Goal: Task Accomplishment & Management: Complete application form

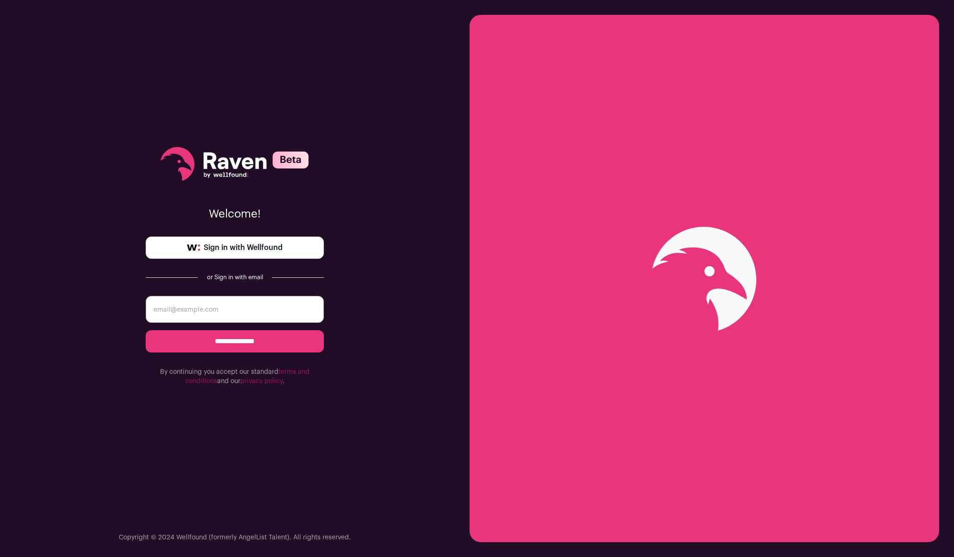
click at [300, 246] on link "Sign in with Wellfound" at bounding box center [235, 248] width 178 height 22
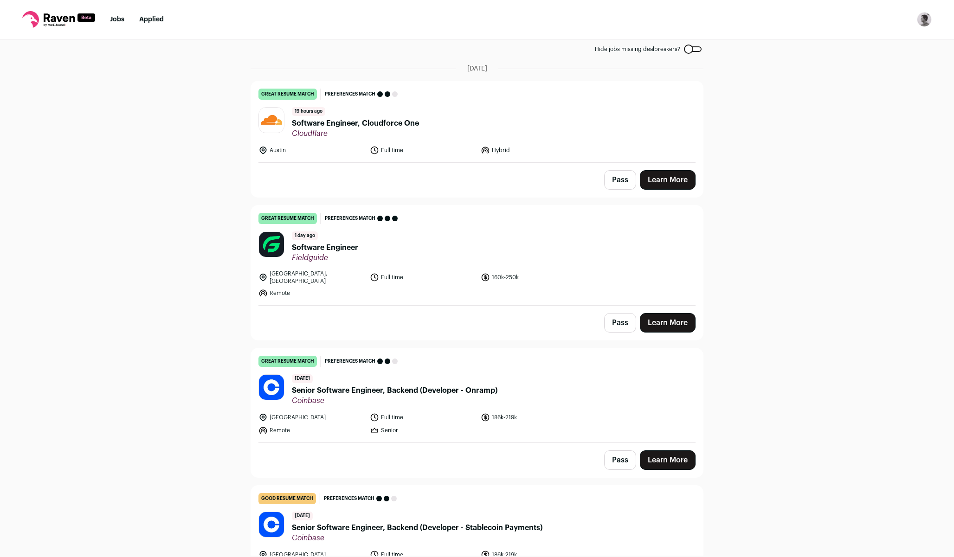
scroll to position [83, 0]
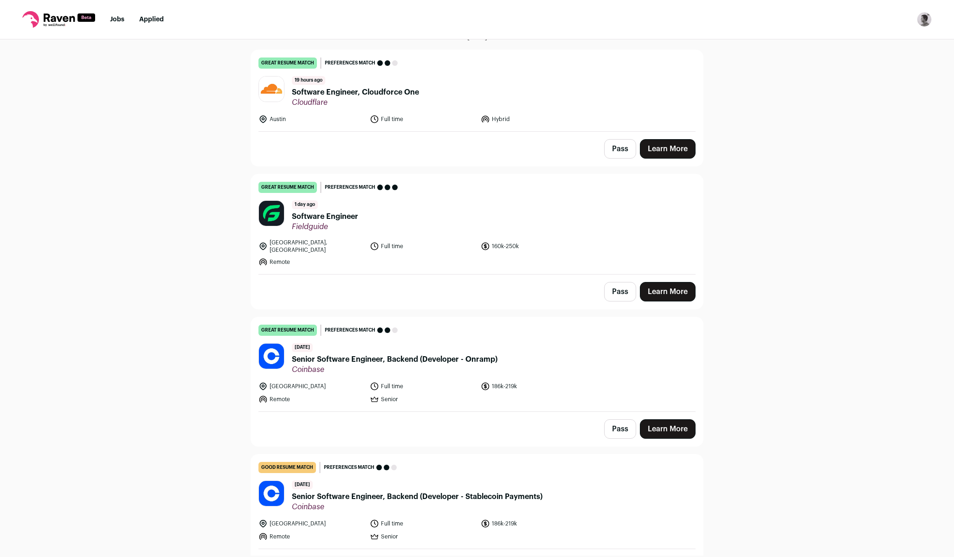
click at [350, 213] on span "Software Engineer" at bounding box center [325, 216] width 66 height 11
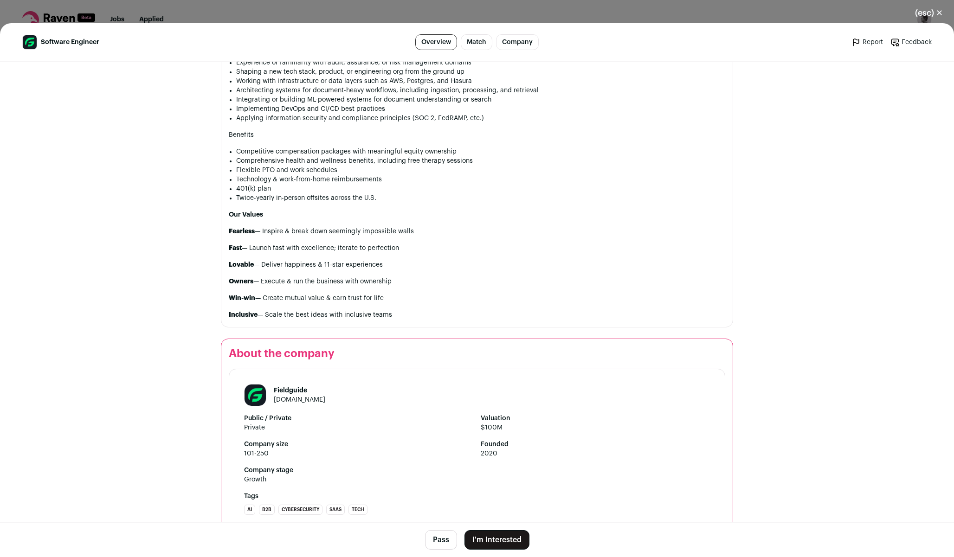
scroll to position [1264, 0]
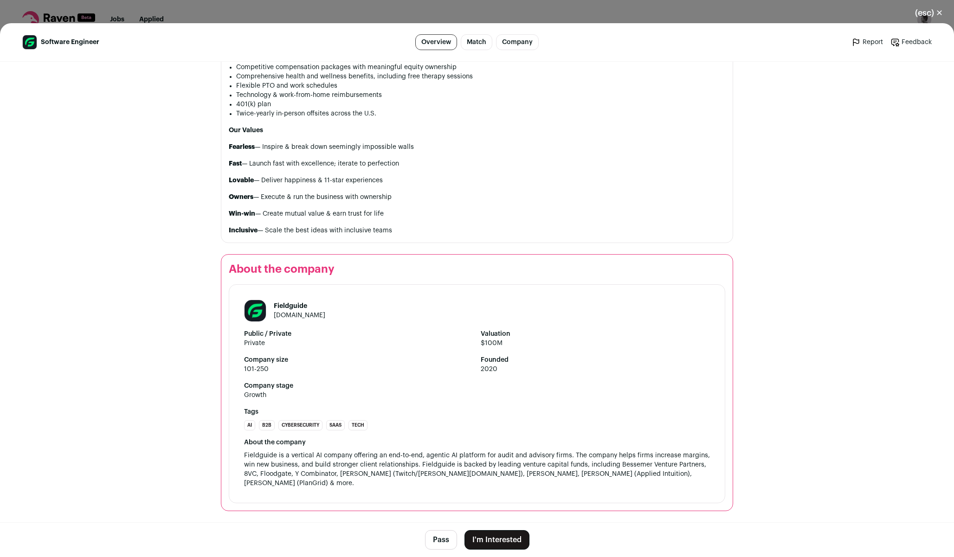
click at [306, 319] on link "[DOMAIN_NAME]" at bounding box center [300, 315] width 52 height 6
click at [928, 11] on button "(esc) ✕" at bounding box center [929, 13] width 50 height 20
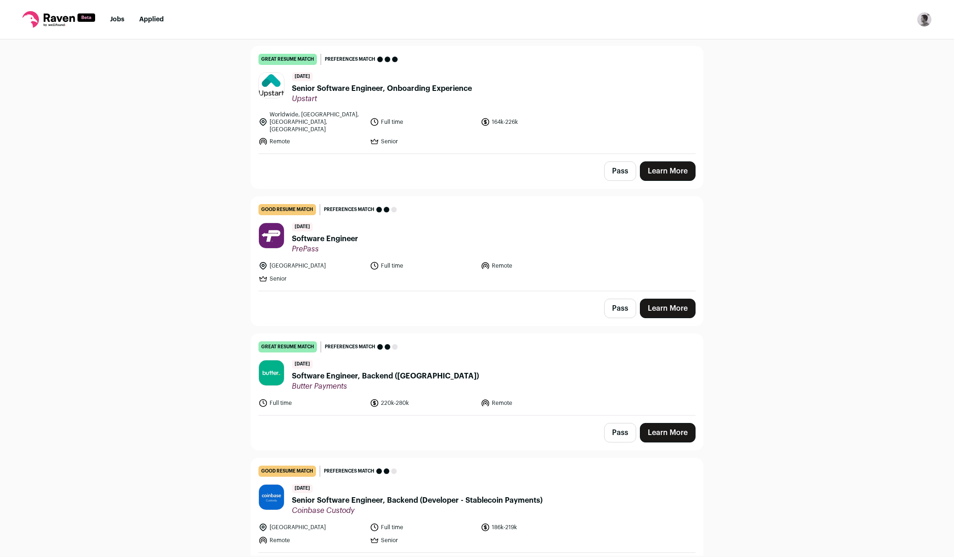
scroll to position [1785, 0]
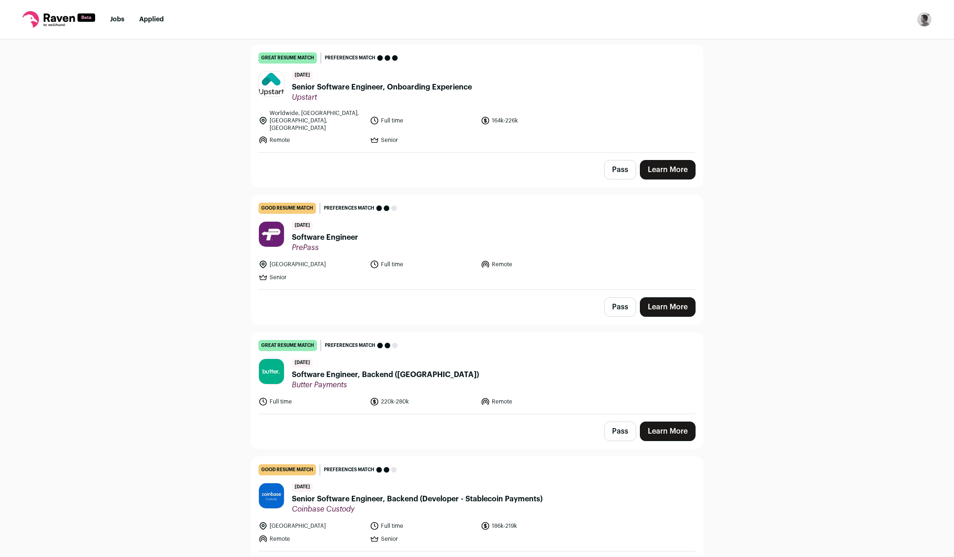
click at [362, 369] on span "Software Engineer, Backend ([GEOGRAPHIC_DATA])" at bounding box center [385, 374] width 187 height 11
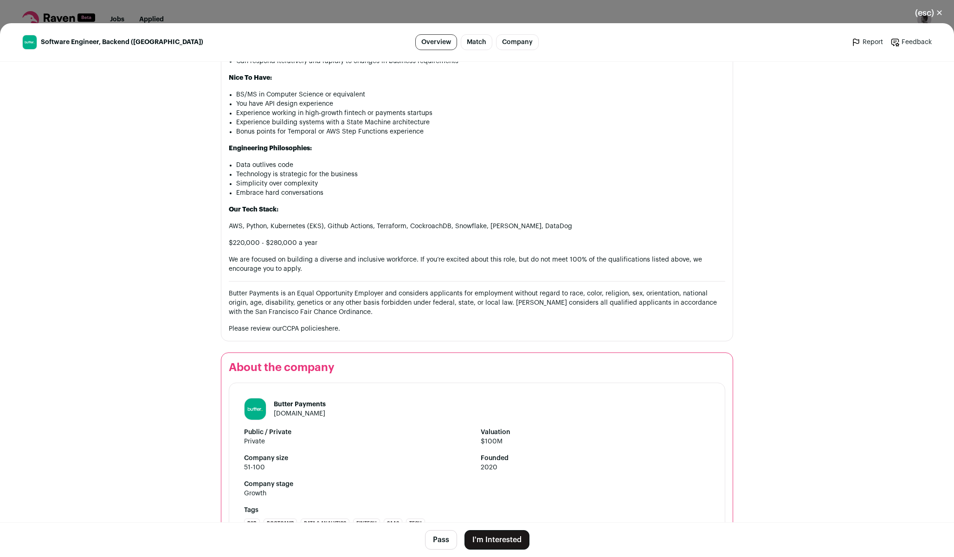
scroll to position [716, 0]
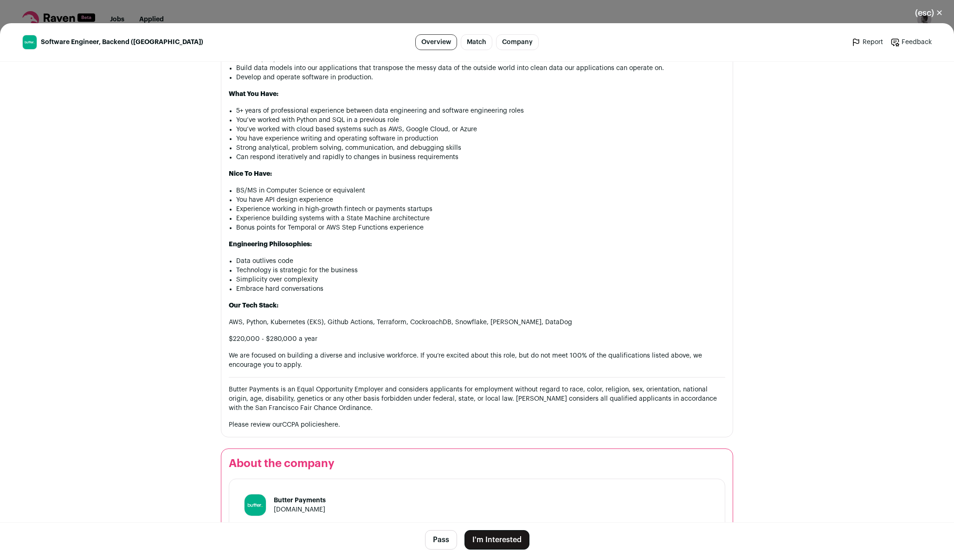
click at [494, 539] on button "I'm Interested" at bounding box center [497, 540] width 65 height 19
click at [511, 539] on button "I'm Interested" at bounding box center [497, 540] width 65 height 19
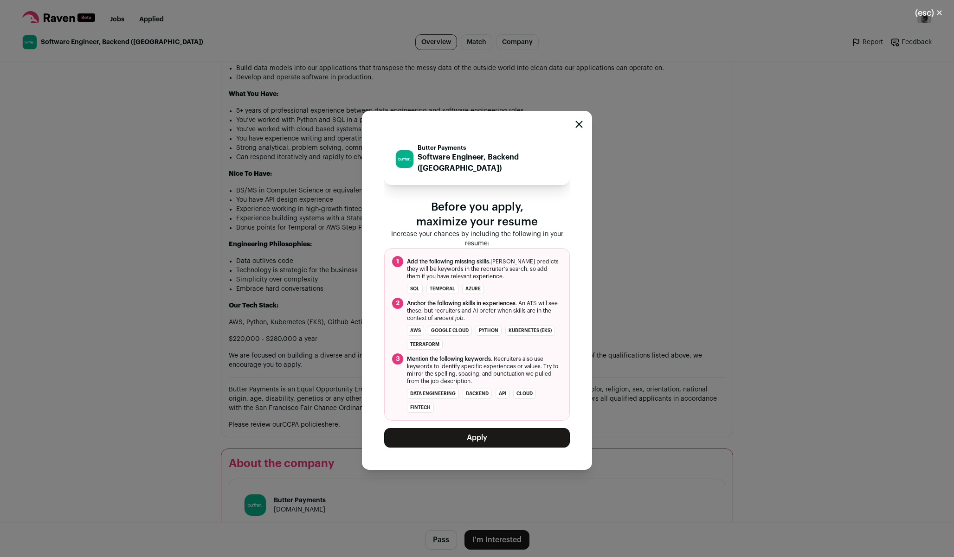
click at [516, 429] on button "Apply" at bounding box center [477, 437] width 186 height 19
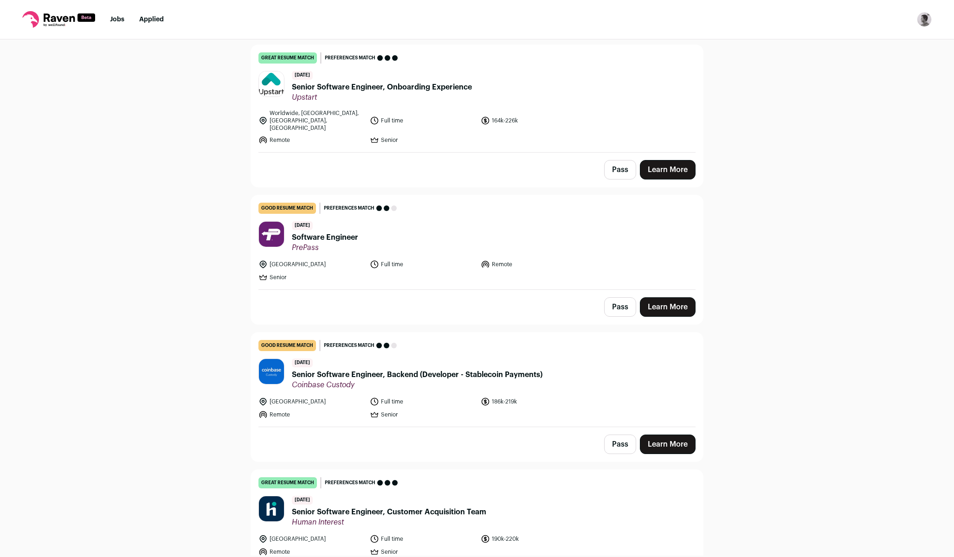
click at [693, 195] on link "good resume match You meet the must-have requirements but are missing some nice…" at bounding box center [477, 242] width 452 height 94
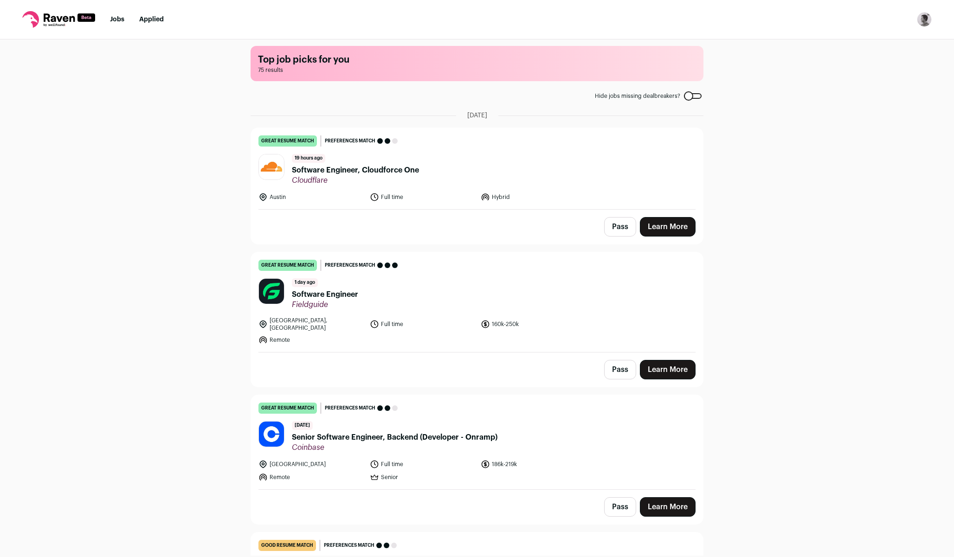
scroll to position [0, 0]
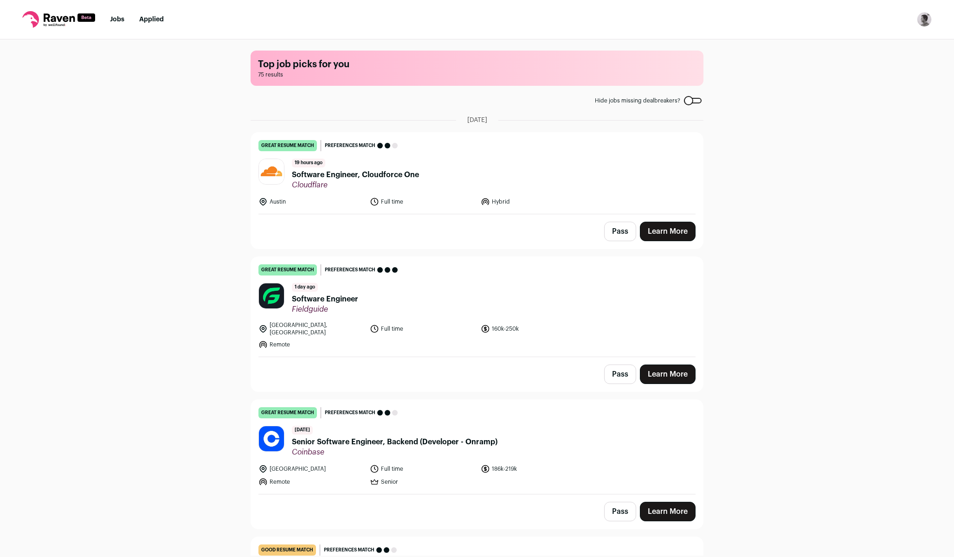
click at [662, 368] on link "Learn More" at bounding box center [668, 374] width 56 height 19
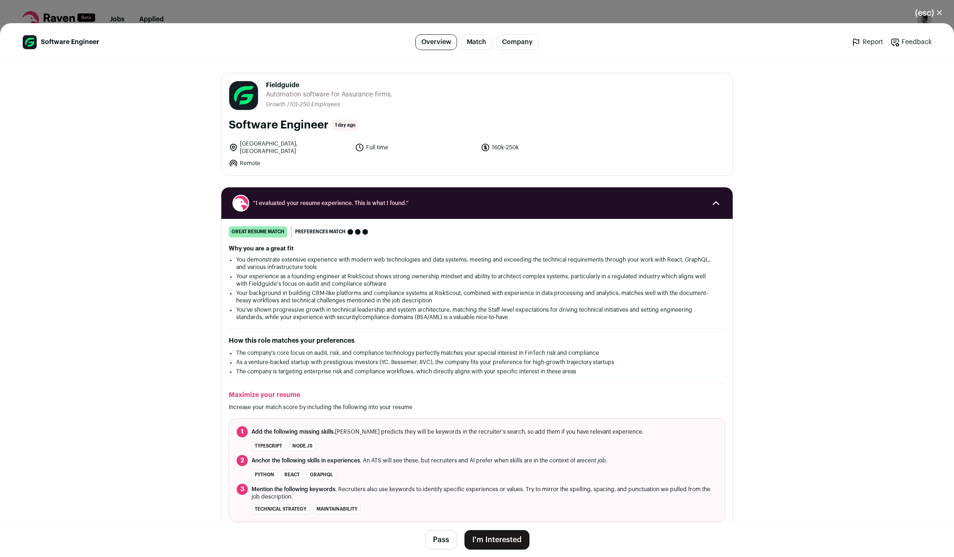
click at [484, 534] on button "I'm Interested" at bounding box center [497, 540] width 65 height 19
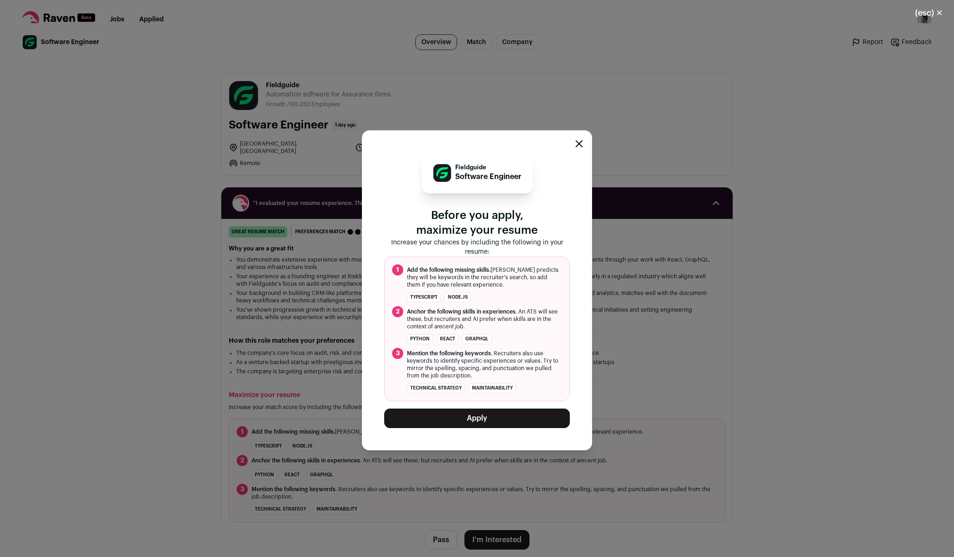
click at [504, 416] on button "Apply" at bounding box center [477, 418] width 186 height 19
